Goal: Information Seeking & Learning: Learn about a topic

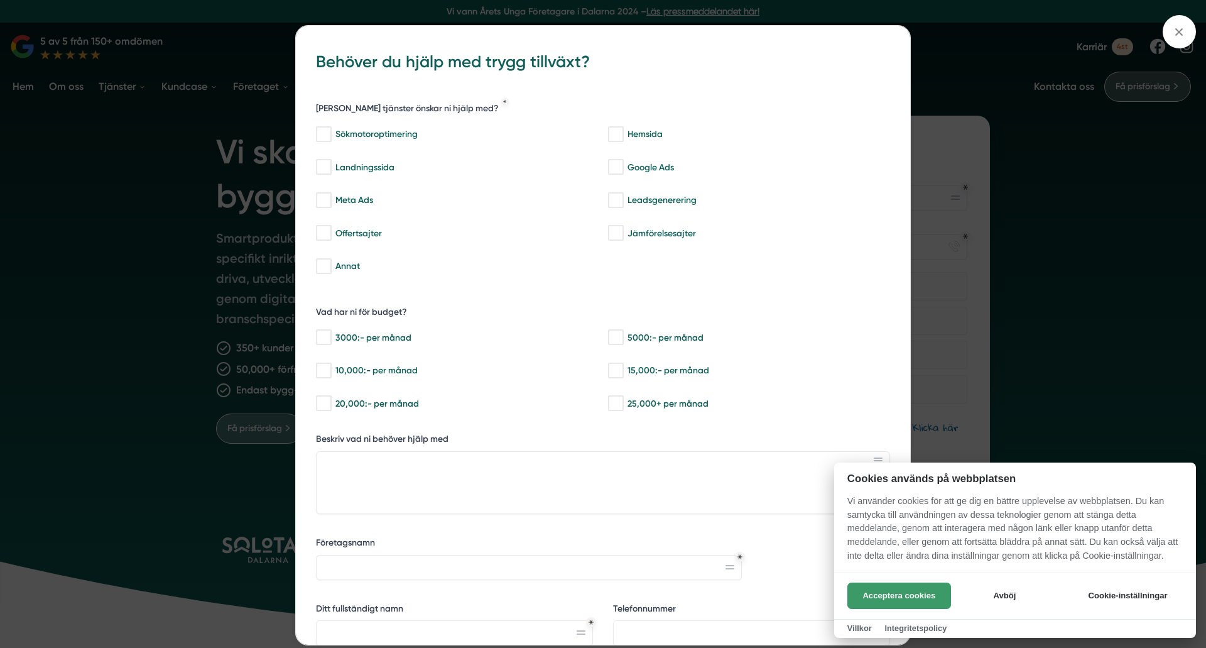
click at [933, 588] on button "Acceptera cookies" at bounding box center [900, 595] width 104 height 26
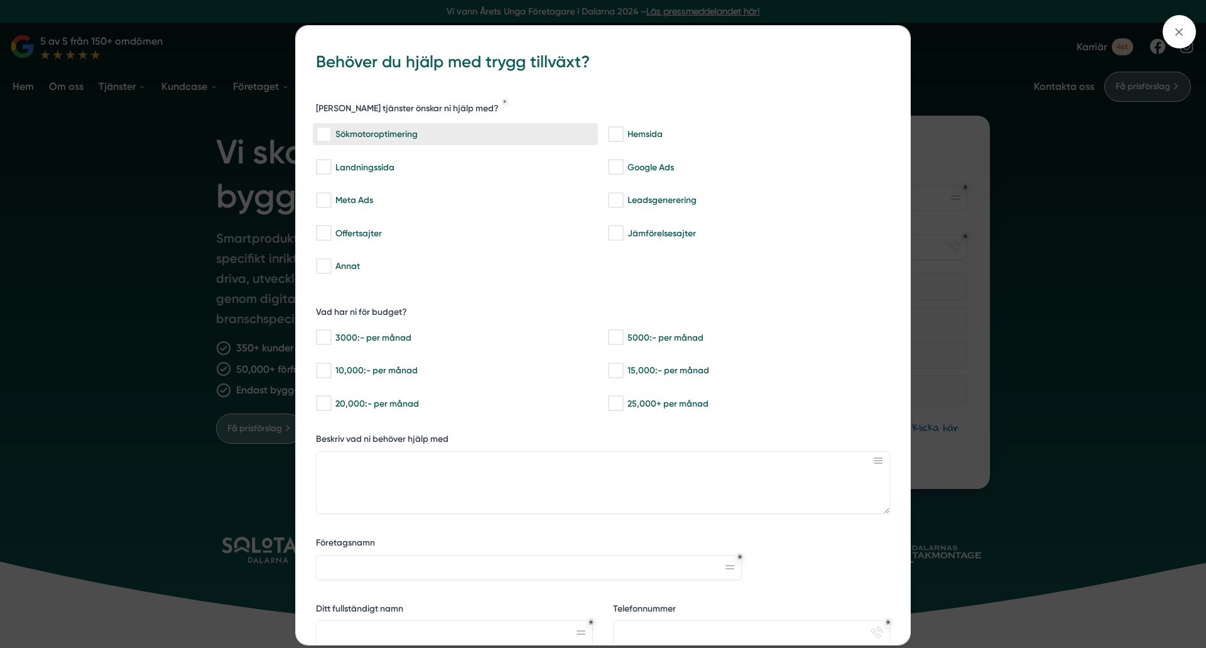
click at [438, 141] on label "Sökmotoroptimering" at bounding box center [455, 134] width 285 height 22
click at [330, 141] on input "Sökmotoroptimering" at bounding box center [323, 134] width 14 height 13
checkbox input "true"
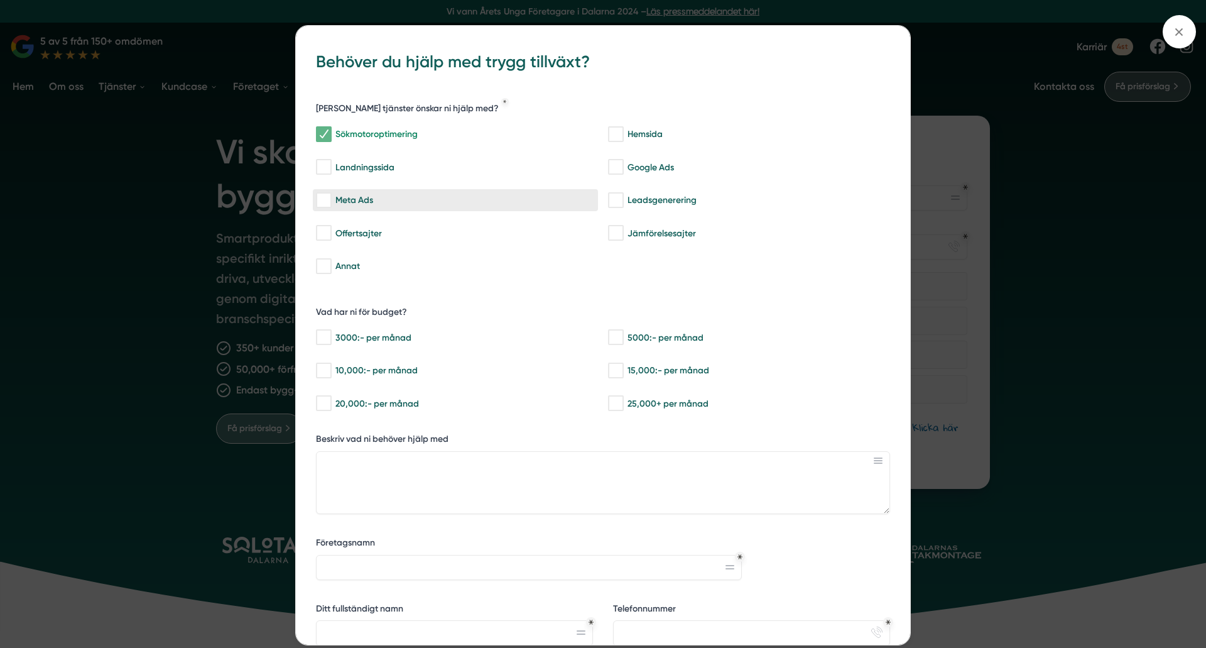
click at [435, 197] on div "Meta Ads" at bounding box center [455, 200] width 279 height 13
click at [330, 197] on input "Meta Ads" at bounding box center [323, 200] width 14 height 13
checkbox input "true"
click at [964, 57] on div "bbc9b822-b2c6-488a-ab3e-9a2d59e49c7c Behöver du hjälp med trygg tillväxt? Vilka…" at bounding box center [603, 324] width 1206 height 648
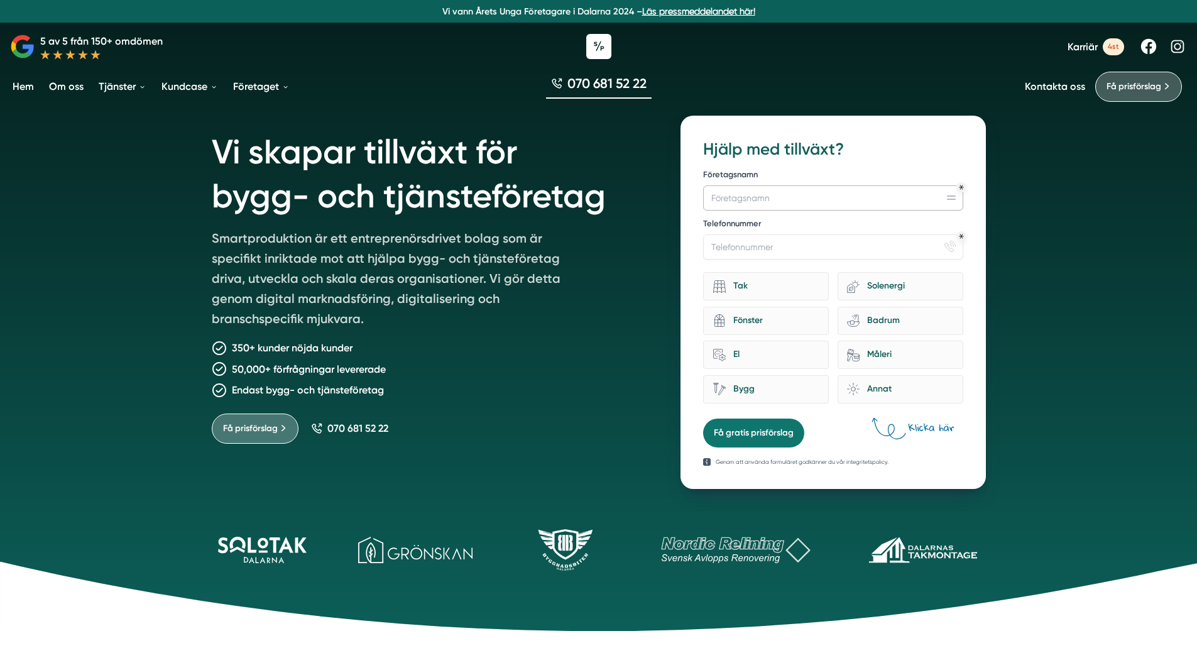
click at [910, 192] on input "Företagsnamn" at bounding box center [832, 197] width 259 height 25
click at [960, 237] on icon "Obligatoriskt" at bounding box center [961, 236] width 5 height 5
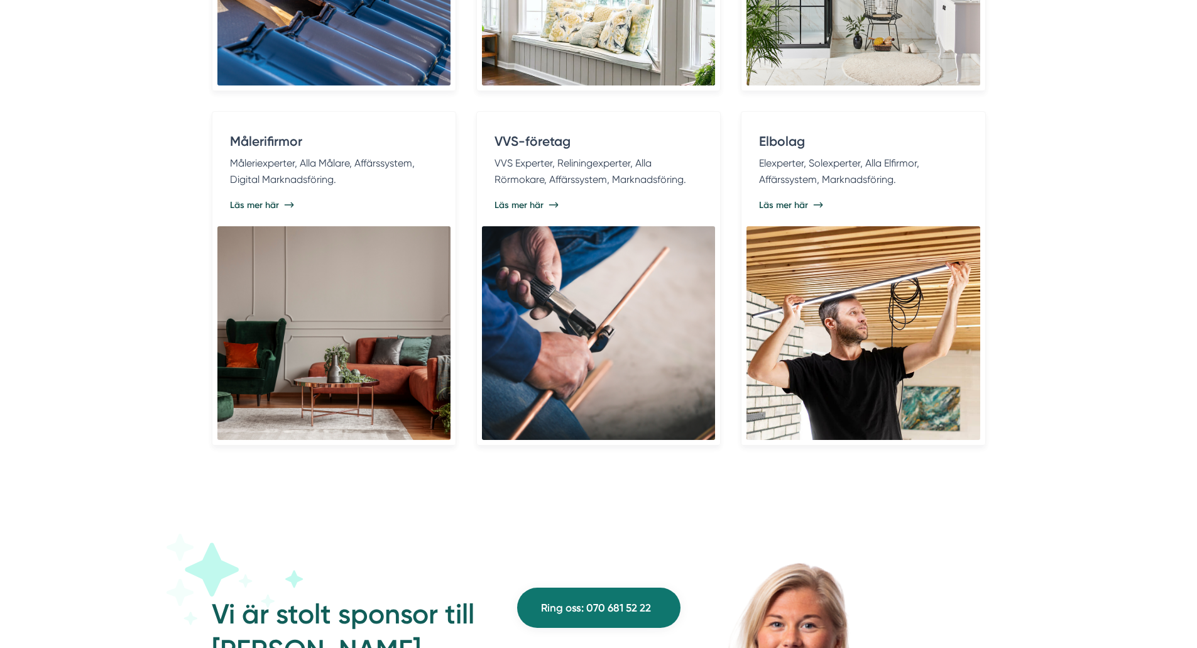
scroll to position [2890, 0]
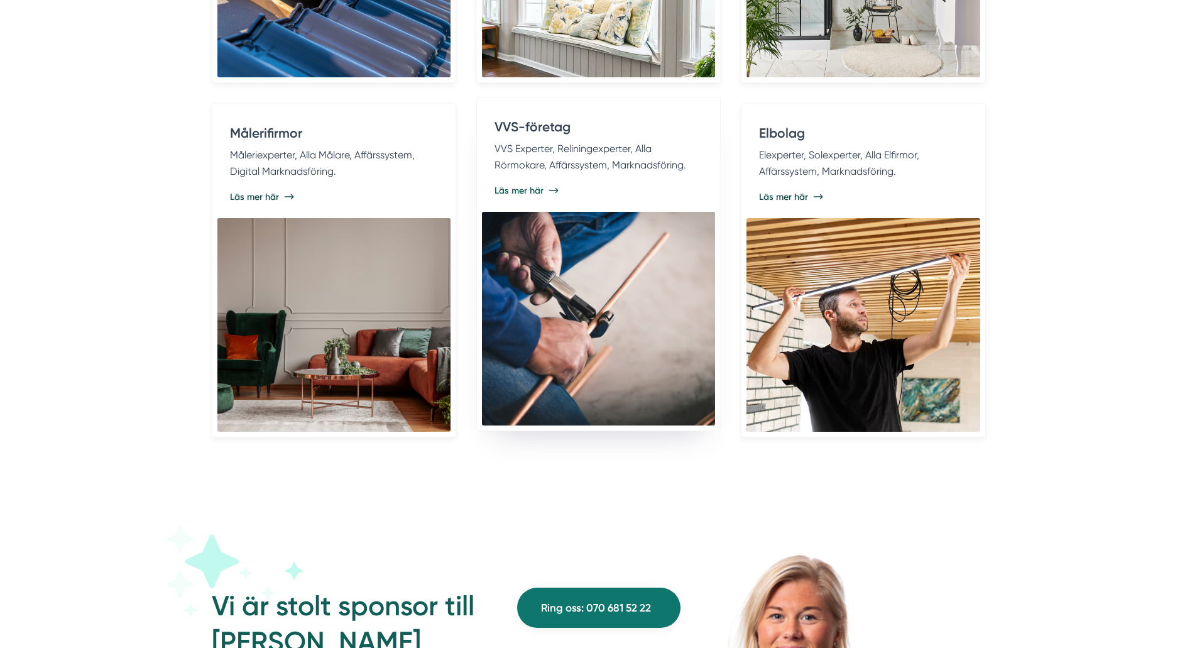
click at [660, 168] on p "VVS Experter, Reliningexperter, Alla Rörmokare, Affärssystem, Marknadsföring." at bounding box center [598, 157] width 208 height 32
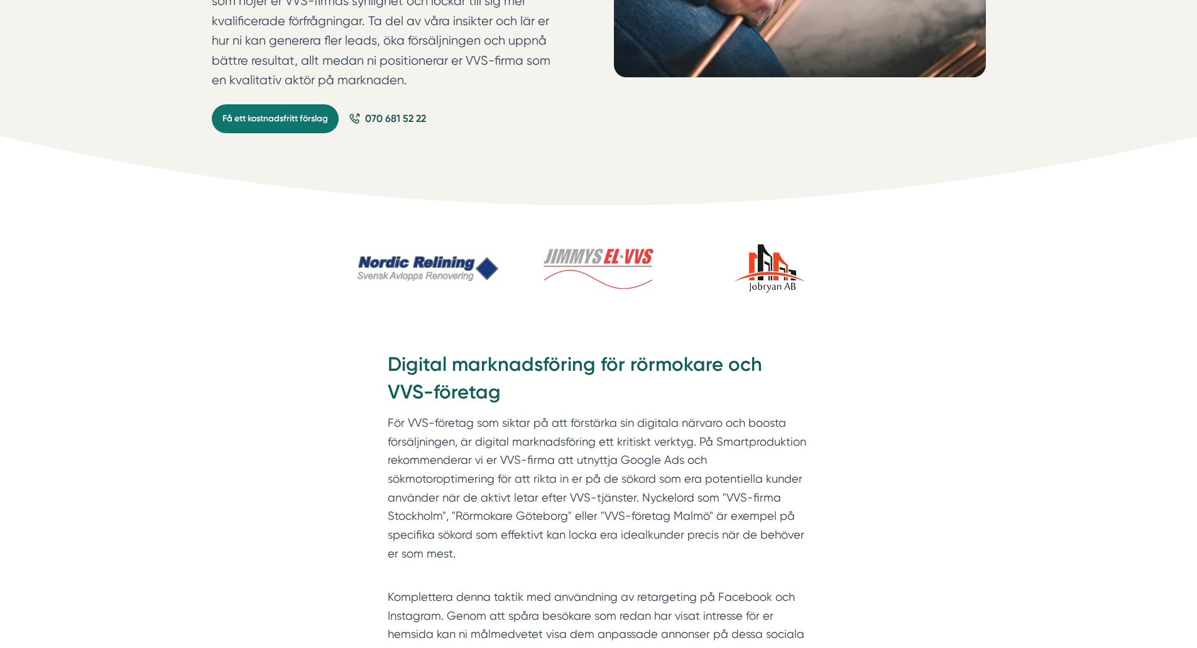
scroll to position [377, 0]
